Goal: Find contact information: Find contact information

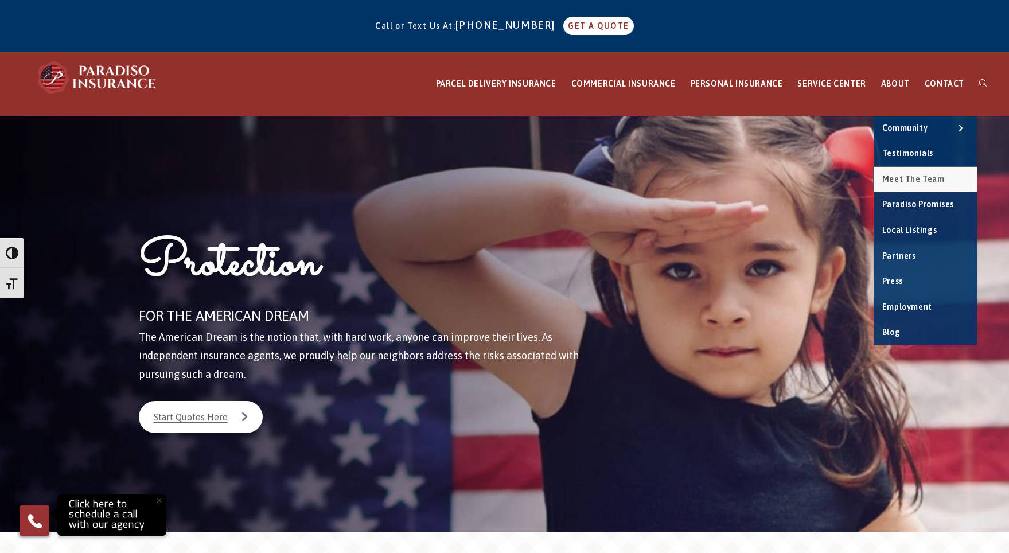
click at [910, 176] on span "Meet the Team" at bounding box center [914, 178] width 63 height 9
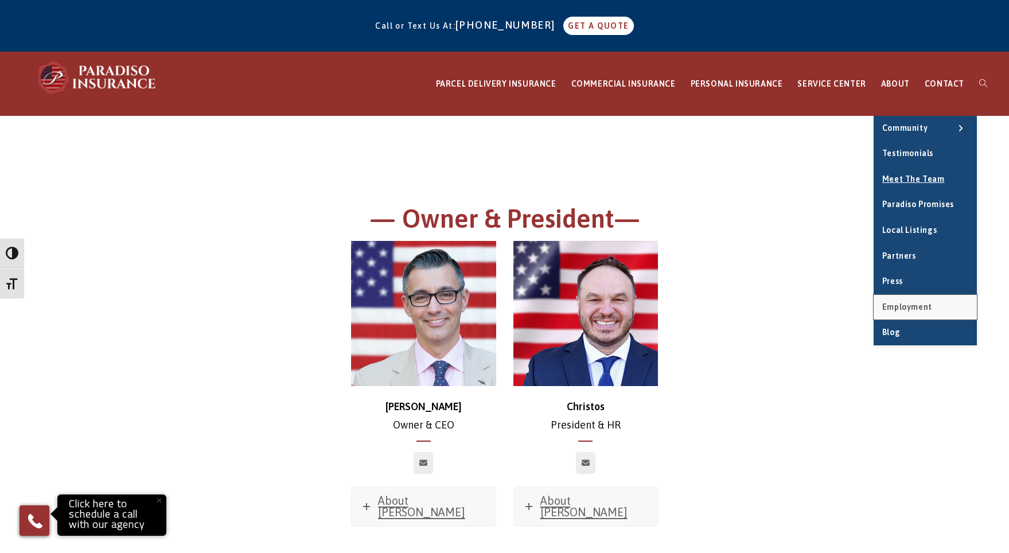
click at [901, 306] on span "Employment" at bounding box center [908, 306] width 50 height 9
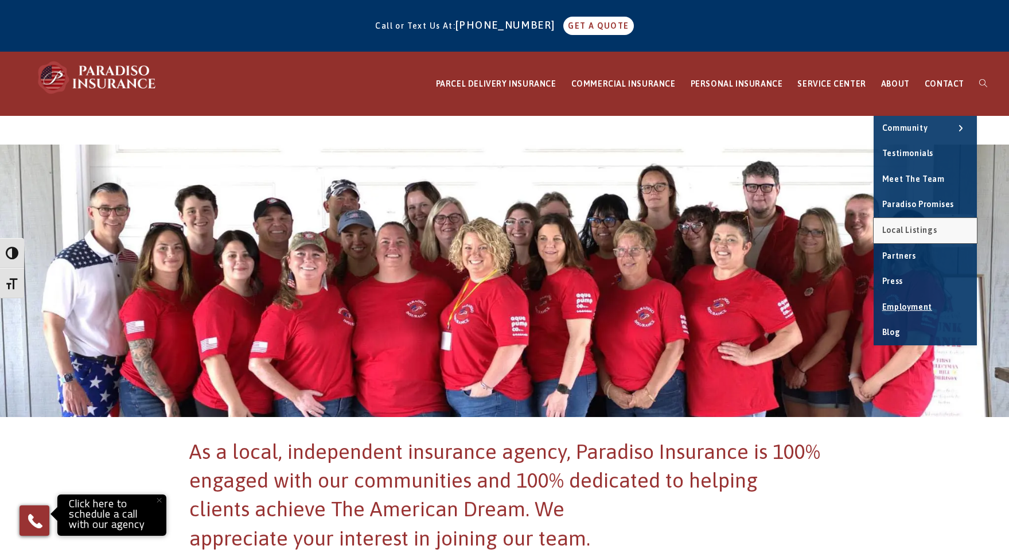
click at [910, 230] on span "Local Listings" at bounding box center [910, 230] width 55 height 9
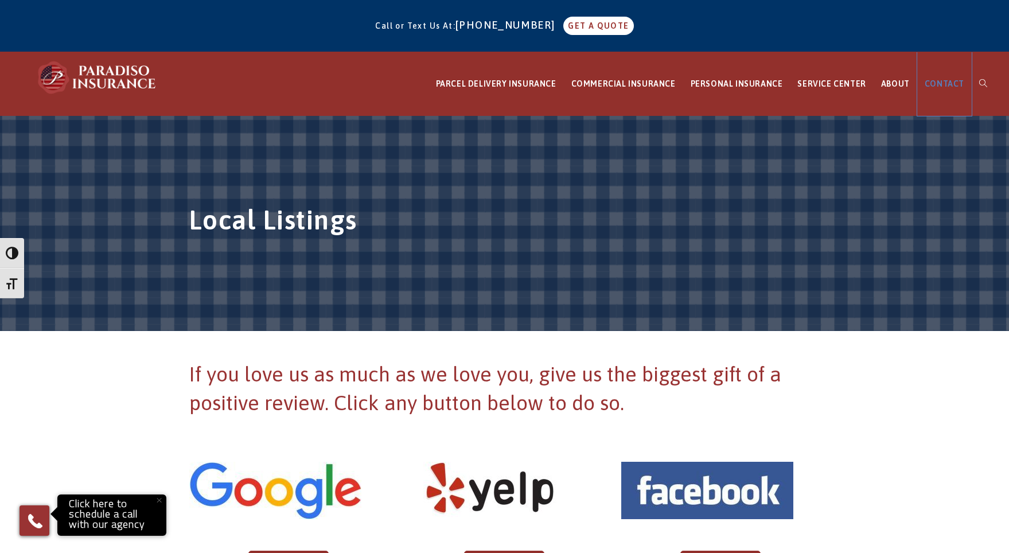
click at [945, 85] on span "CONTACT" at bounding box center [945, 83] width 40 height 9
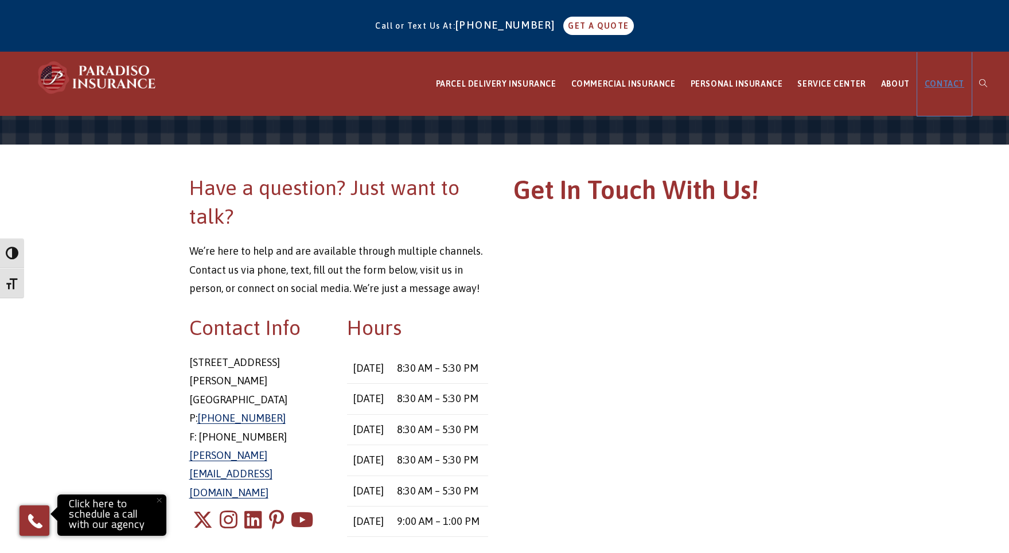
click at [943, 80] on span "CONTACT" at bounding box center [945, 83] width 40 height 9
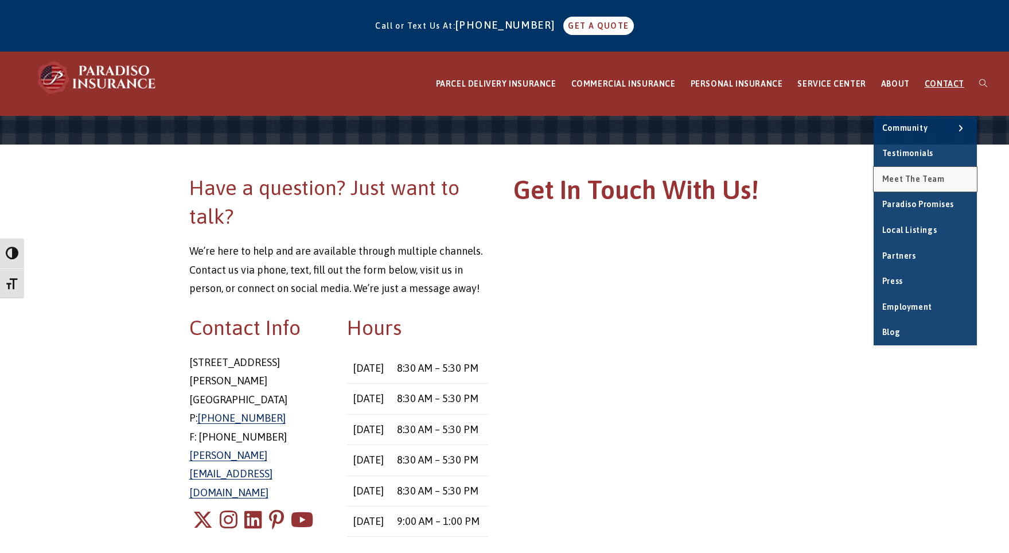
click at [914, 182] on span "Meet the Team" at bounding box center [914, 178] width 63 height 9
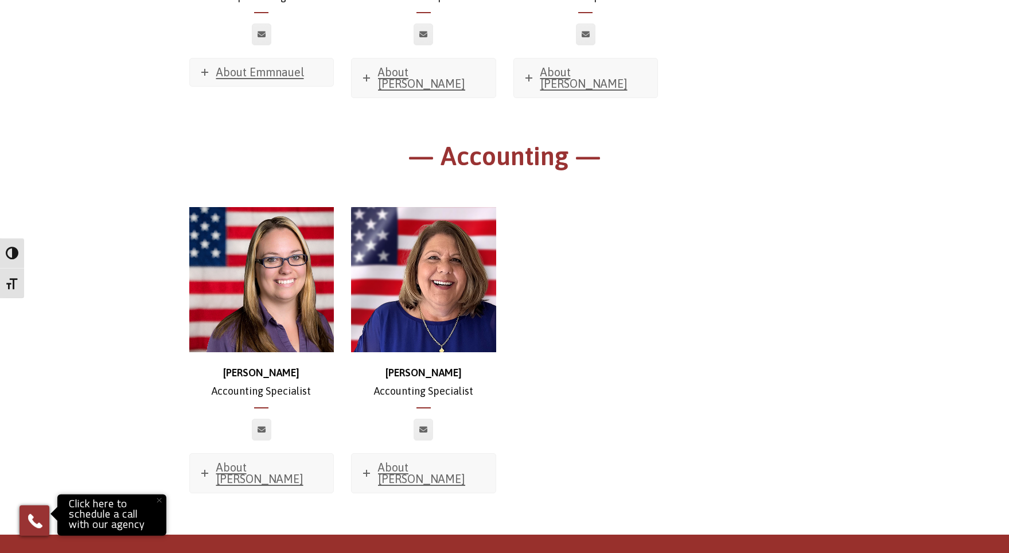
scroll to position [6772, 0]
